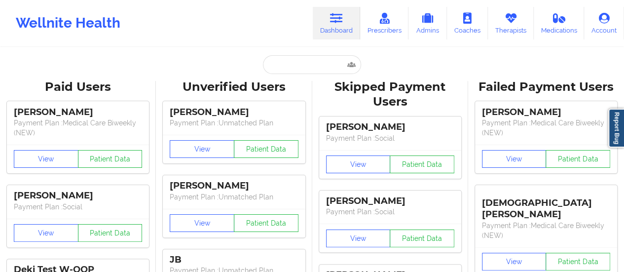
click at [313, 67] on input "text" at bounding box center [312, 64] width 98 height 19
paste input "[EMAIL_ADDRESS][DOMAIN_NAME]"
type input "[EMAIL_ADDRESS][DOMAIN_NAME]"
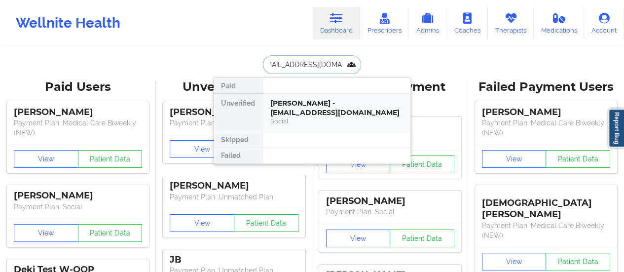
click at [330, 100] on div "[PERSON_NAME] - [EMAIL_ADDRESS][DOMAIN_NAME]" at bounding box center [336, 108] width 132 height 18
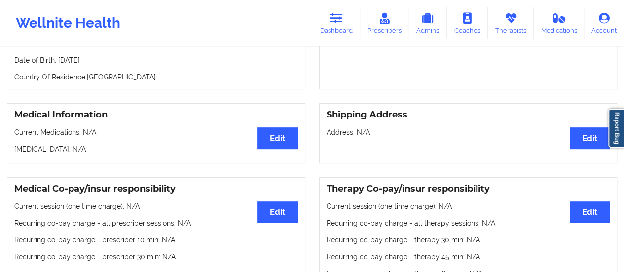
scroll to position [154, 0]
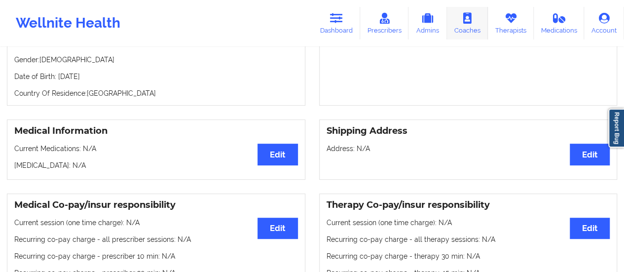
click at [461, 32] on link "Coaches" at bounding box center [467, 23] width 41 height 33
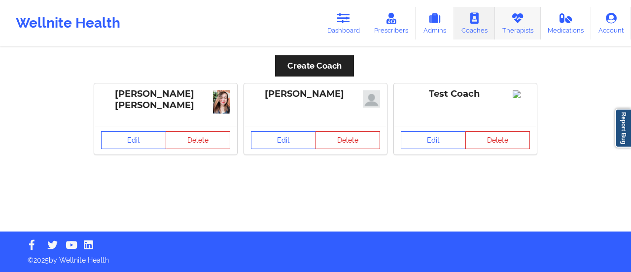
click at [522, 34] on link "Therapists" at bounding box center [518, 23] width 46 height 33
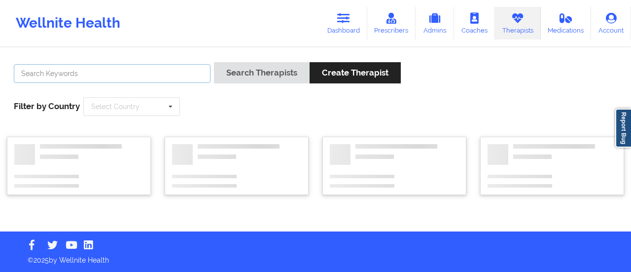
click at [180, 78] on input "text" at bounding box center [112, 73] width 197 height 19
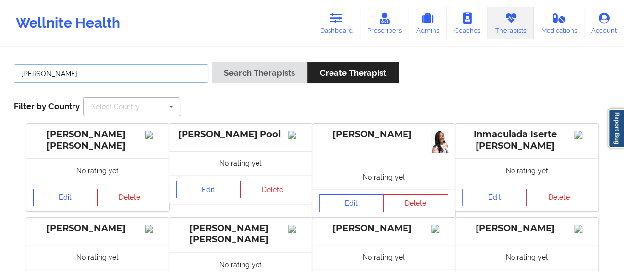
type input "[PERSON_NAME]"
click at [212, 62] on button "Search Therapists" at bounding box center [260, 72] width 96 height 21
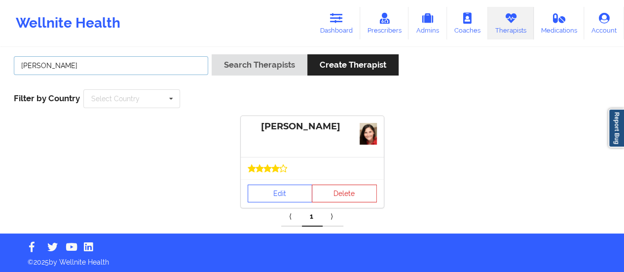
scroll to position [9, 0]
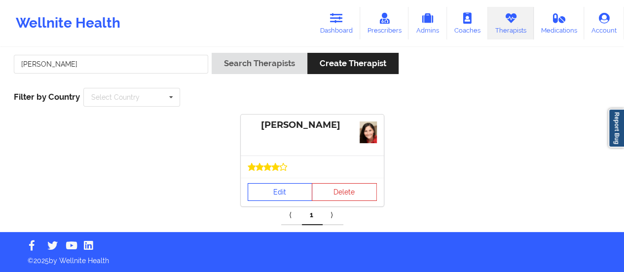
click at [265, 193] on link "Edit" at bounding box center [280, 192] width 65 height 18
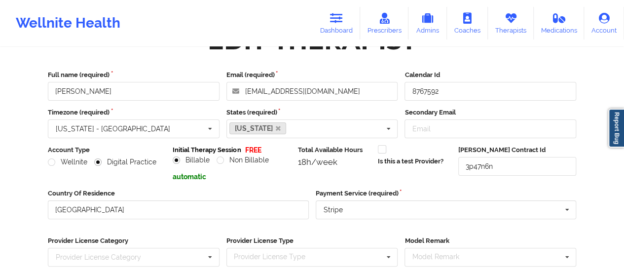
scroll to position [178, 0]
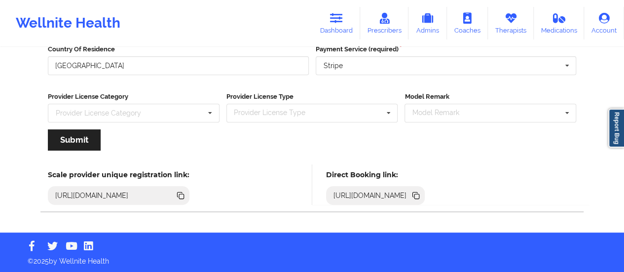
click at [421, 191] on icon at bounding box center [415, 195] width 11 height 11
